Goal: Find specific page/section: Find specific page/section

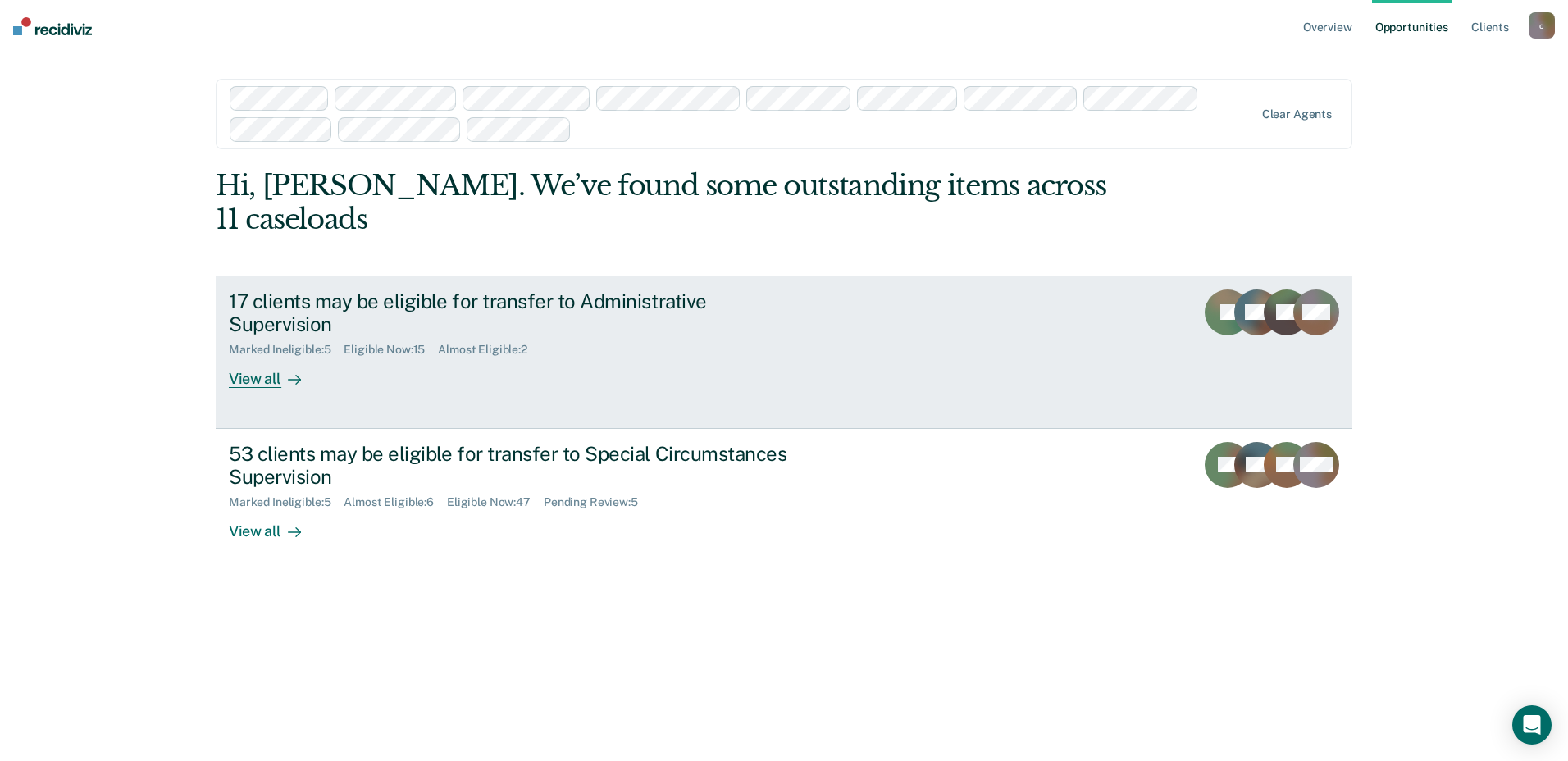
click at [251, 380] on div "View all" at bounding box center [275, 372] width 92 height 32
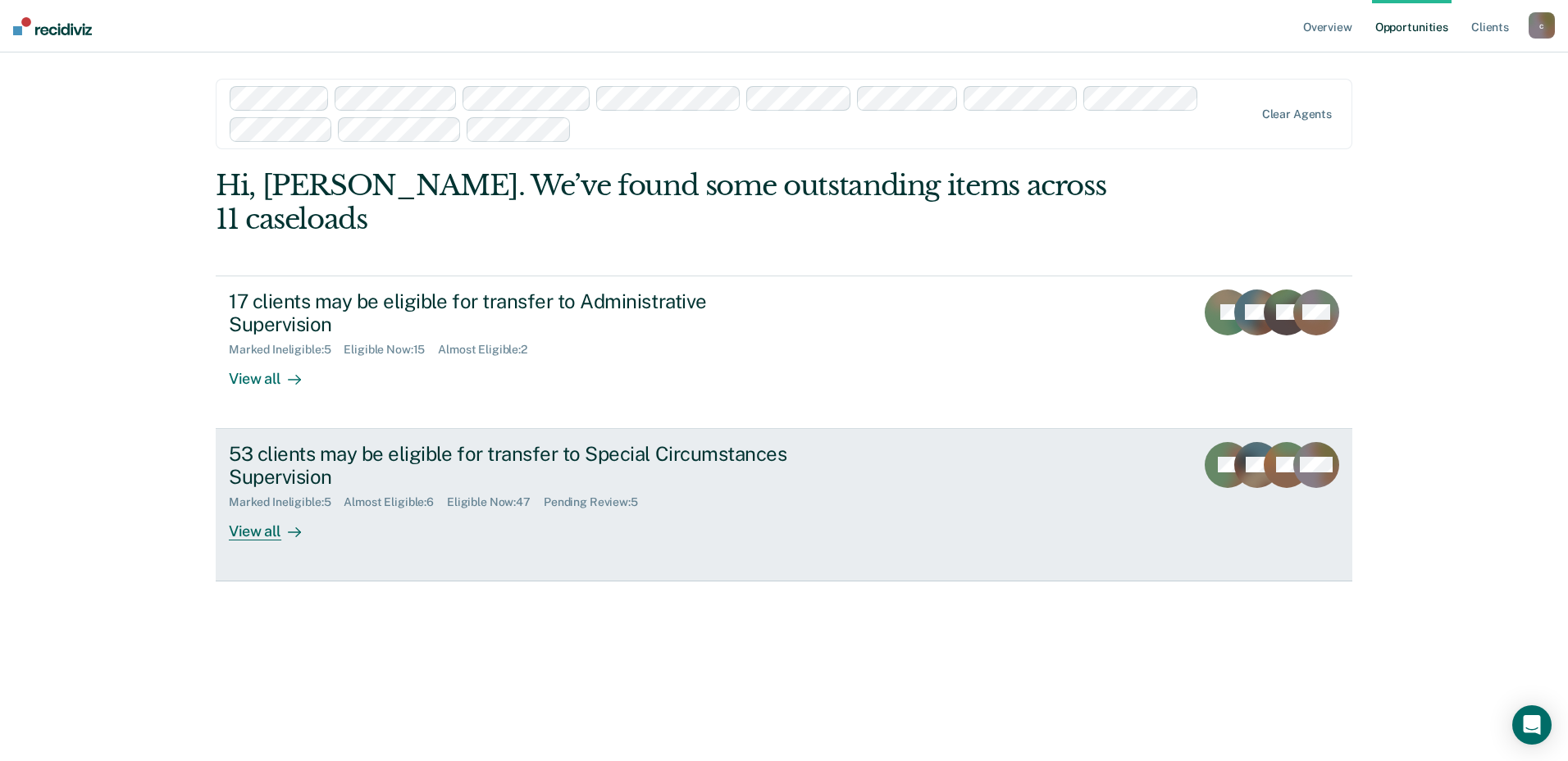
click at [266, 533] on div "View all" at bounding box center [275, 525] width 92 height 32
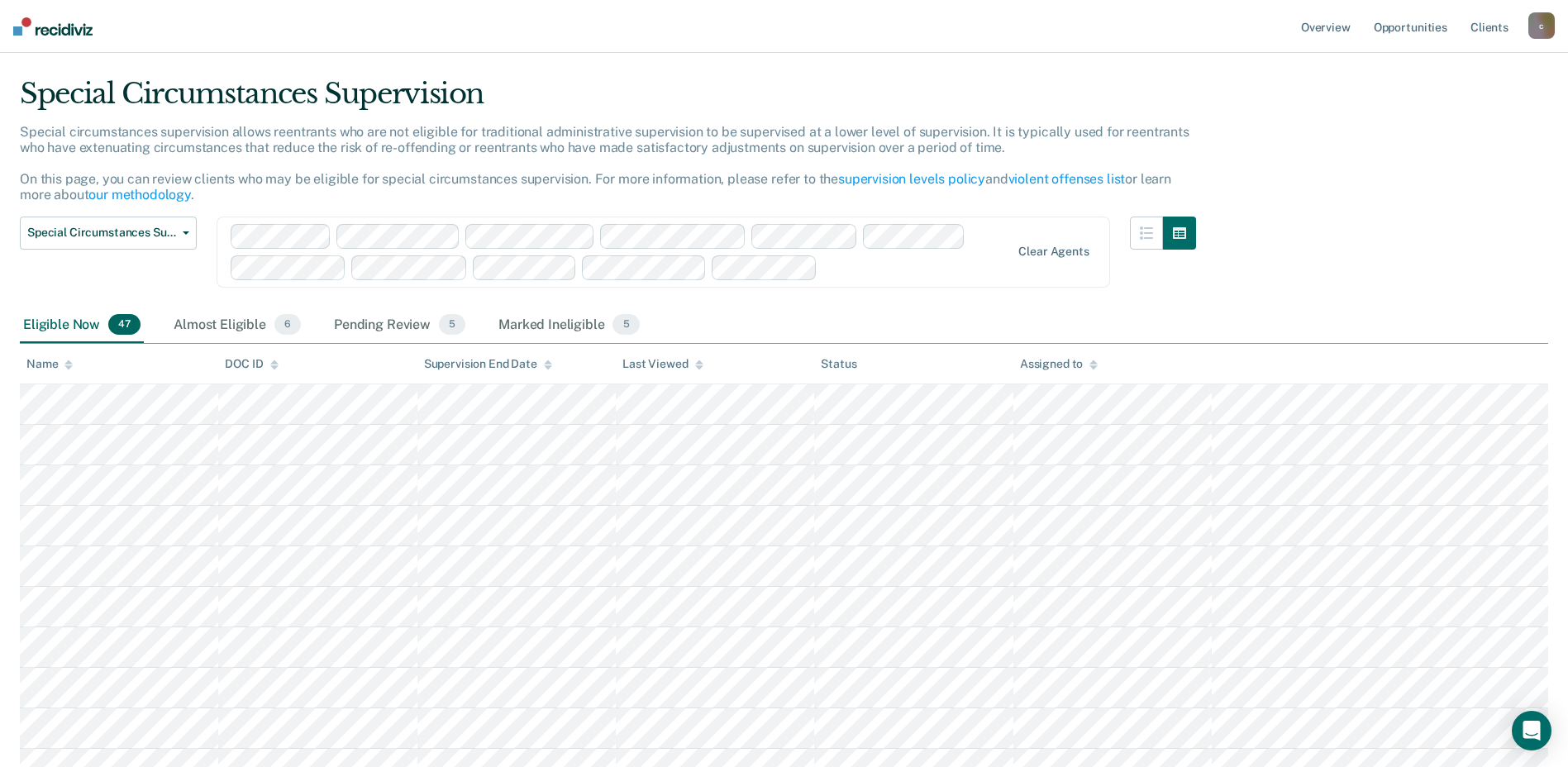
scroll to position [24, 0]
